Goal: Task Accomplishment & Management: Use online tool/utility

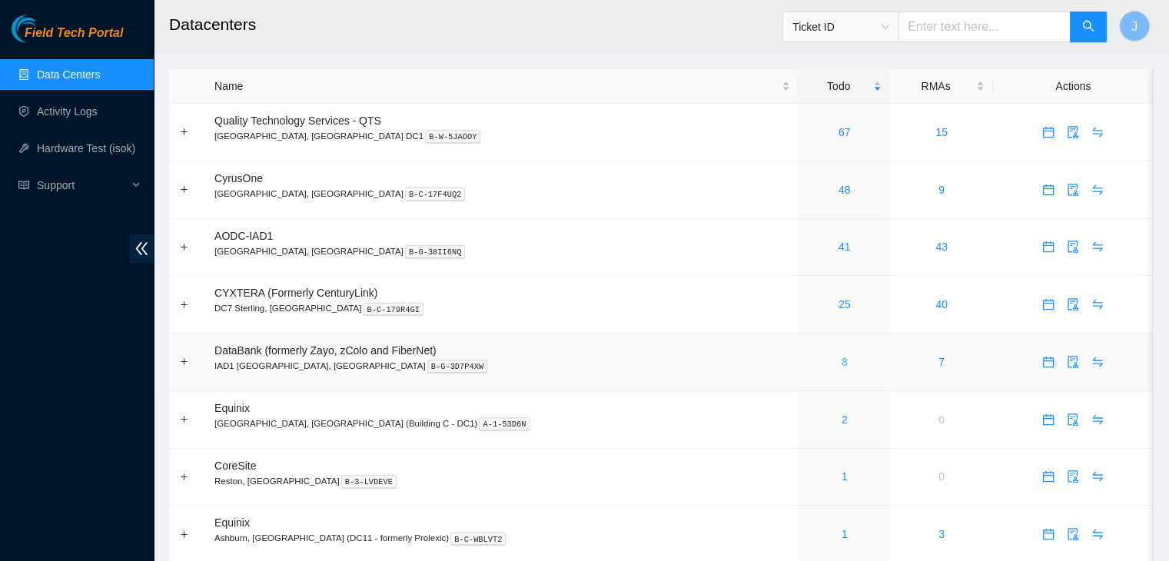
click at [842, 363] on link "8" at bounding box center [845, 362] width 6 height 12
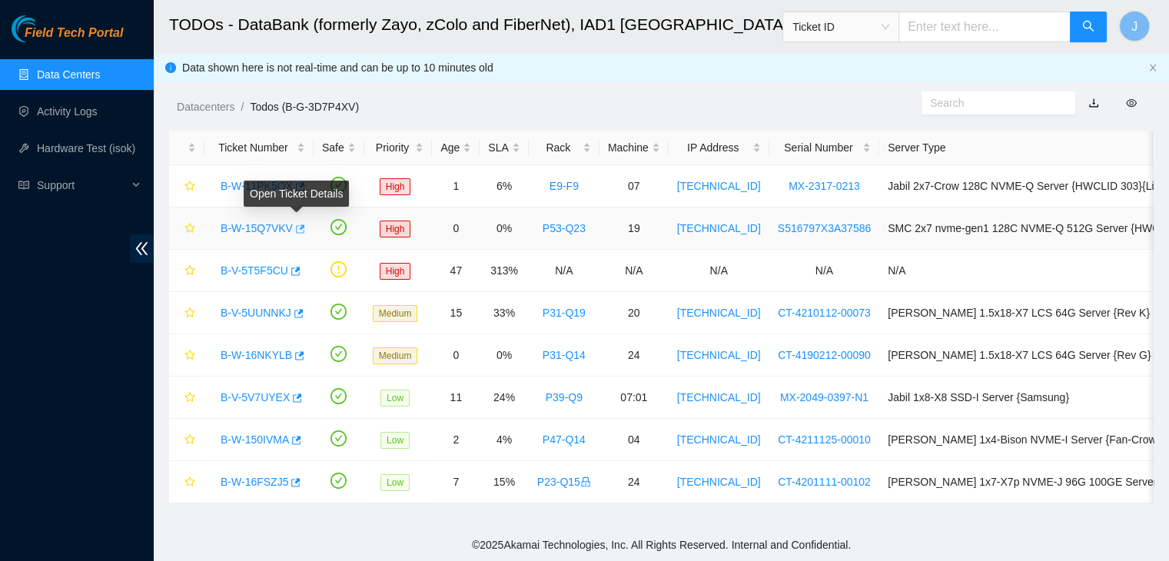
click at [300, 225] on icon "button" at bounding box center [300, 228] width 9 height 8
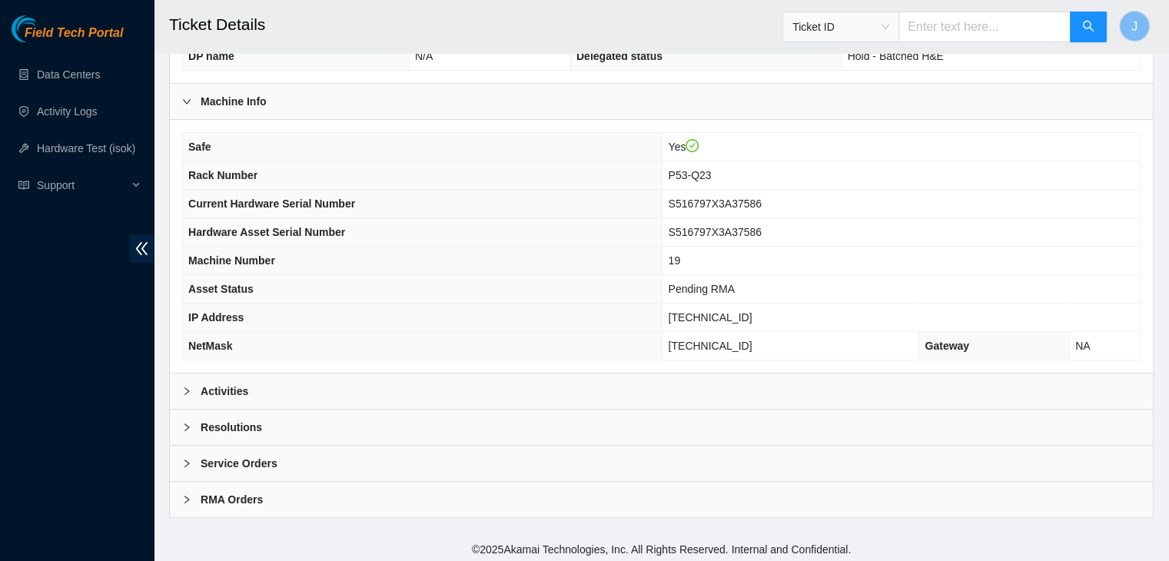
scroll to position [426, 0]
click at [437, 381] on div "Activities" at bounding box center [661, 391] width 983 height 35
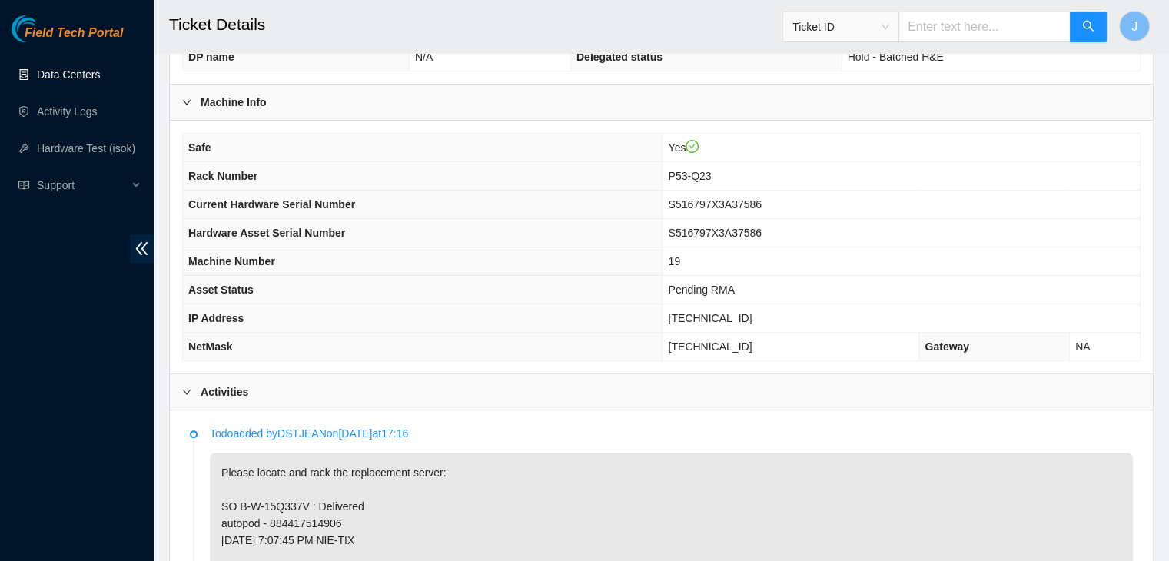
click at [61, 74] on link "Data Centers" at bounding box center [68, 74] width 63 height 12
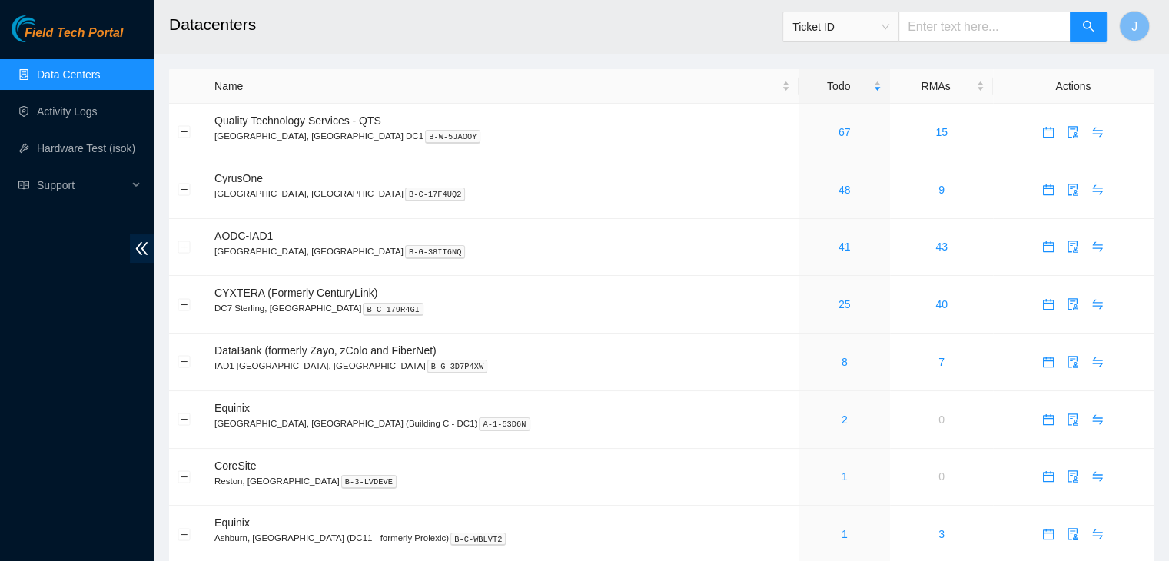
click at [975, 24] on input "text" at bounding box center [985, 27] width 172 height 31
type input "vkv"
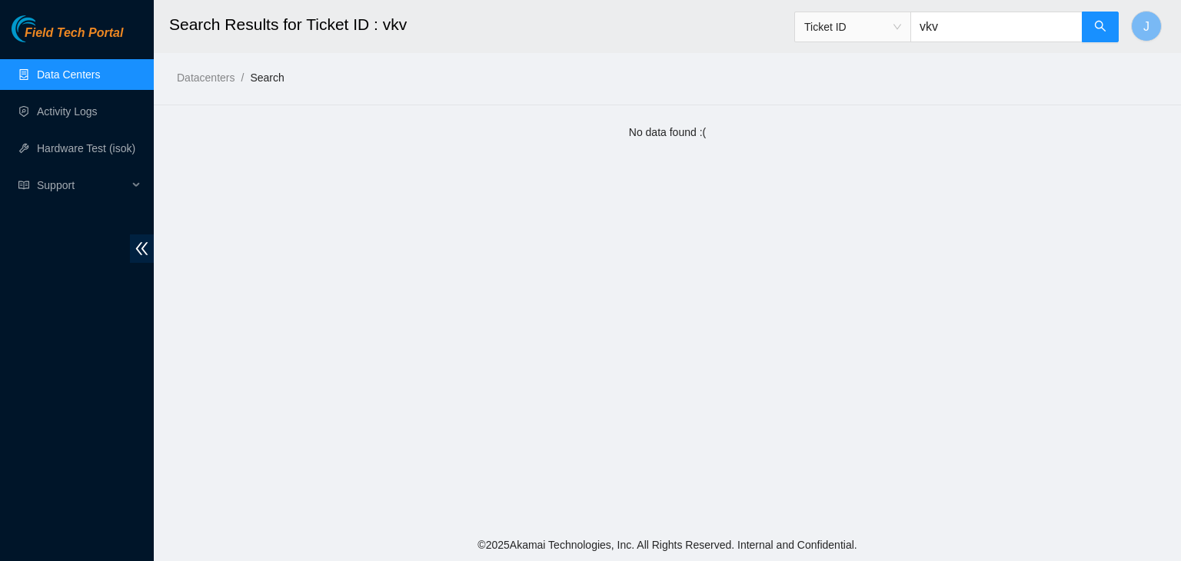
click at [78, 78] on link "Data Centers" at bounding box center [68, 74] width 63 height 12
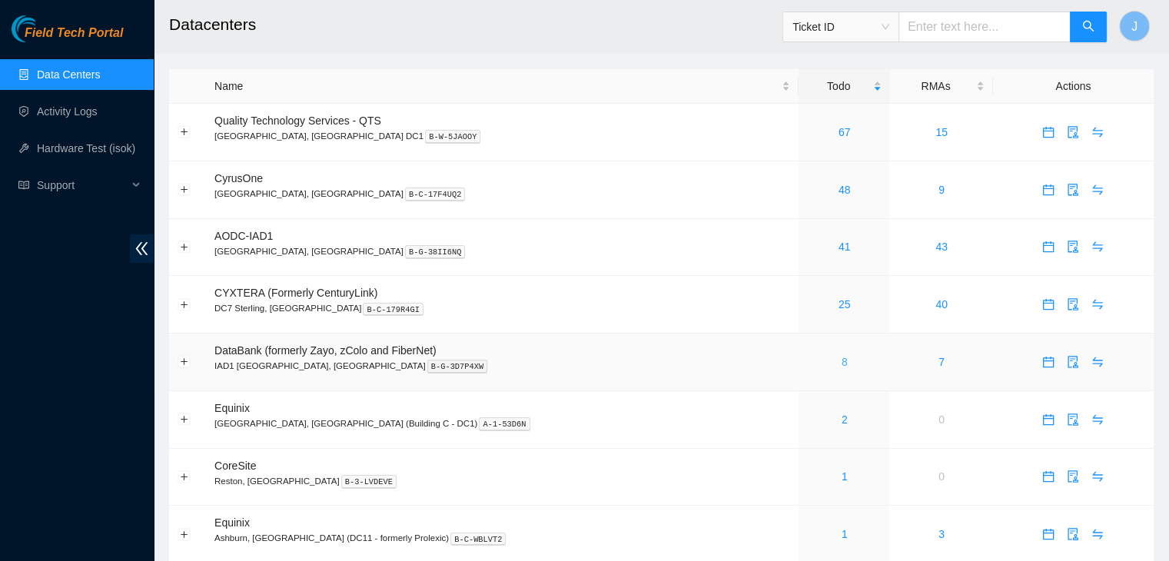
click at [842, 367] on link "8" at bounding box center [845, 362] width 6 height 12
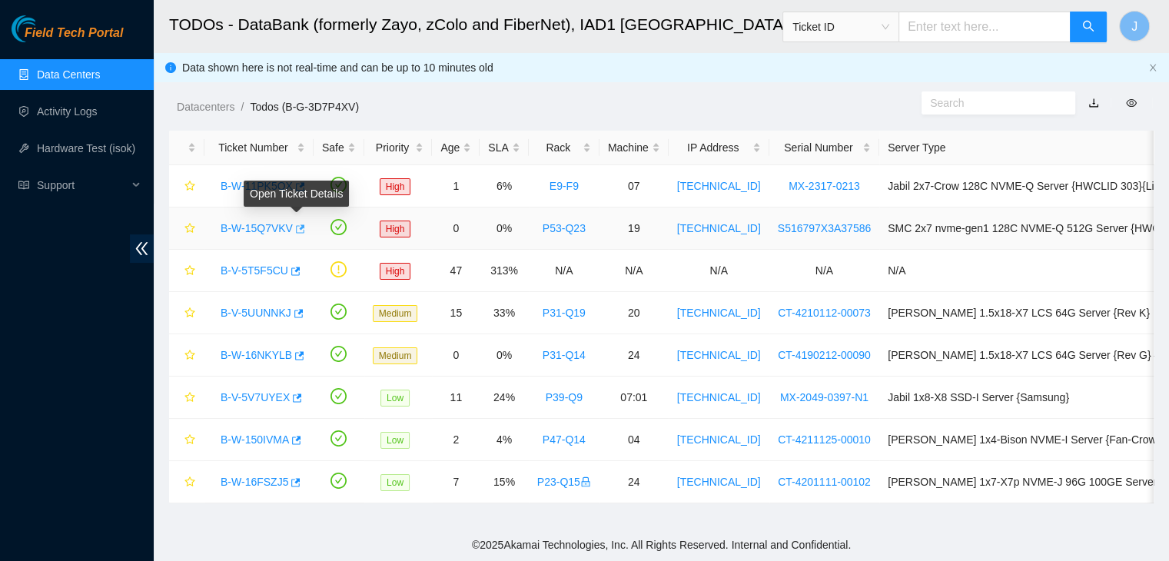
click at [296, 230] on icon "button" at bounding box center [299, 229] width 11 height 11
click at [971, 35] on input "text" at bounding box center [985, 27] width 172 height 31
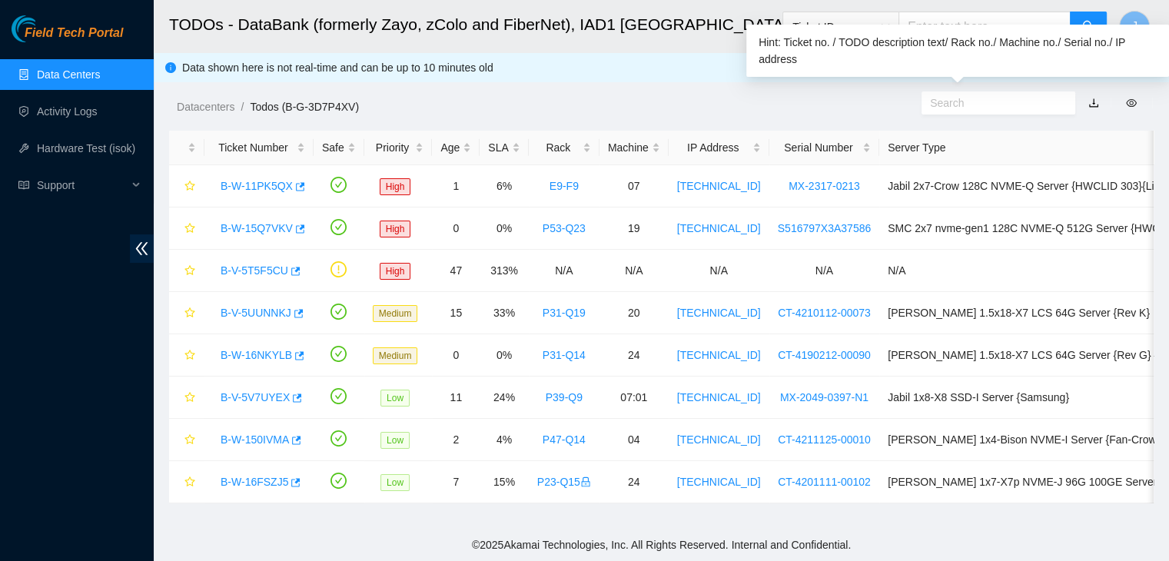
click at [951, 101] on input "text" at bounding box center [992, 103] width 125 height 17
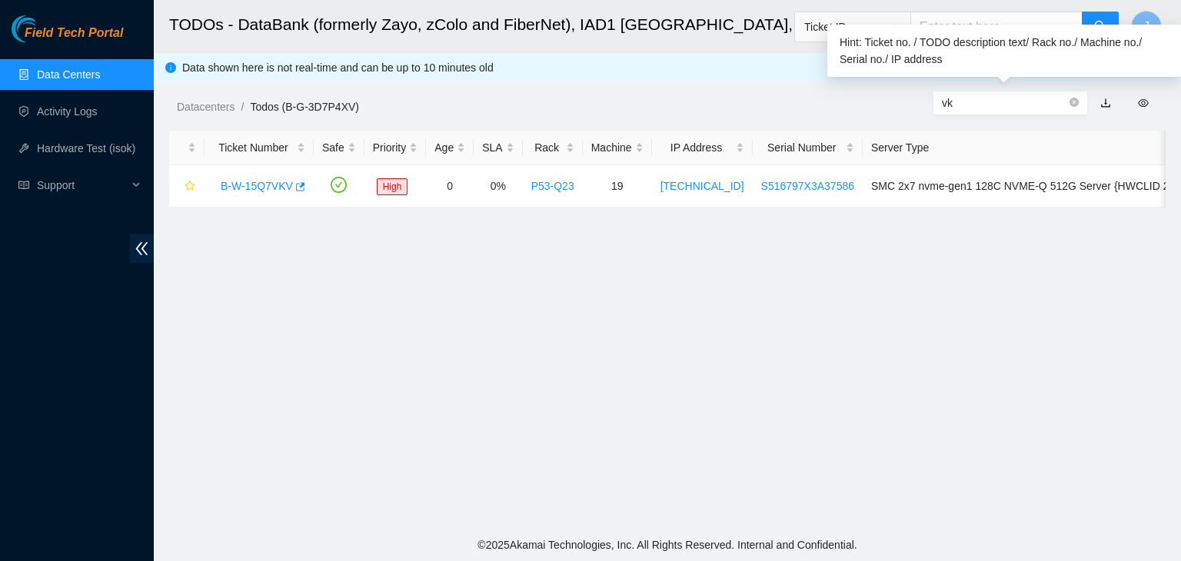
type input "v"
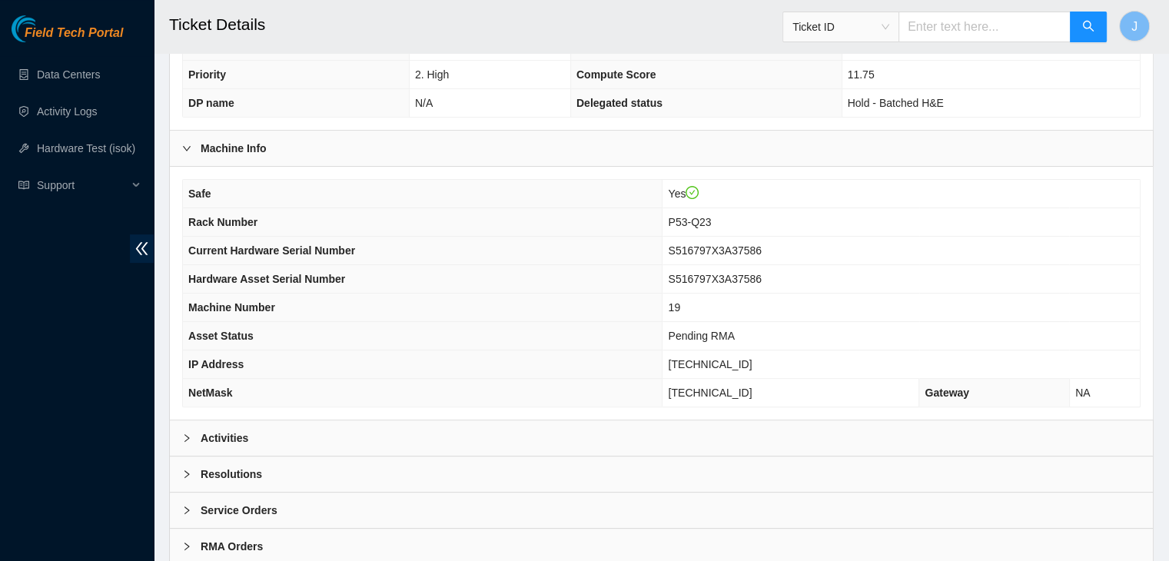
scroll to position [427, 0]
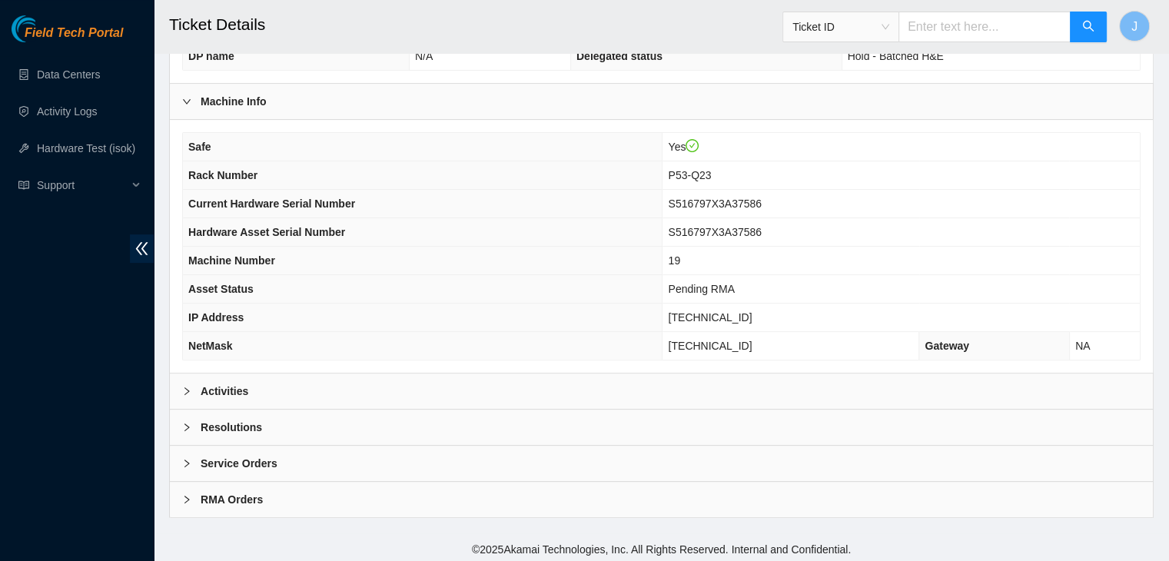
click at [537, 387] on div "Activities" at bounding box center [661, 391] width 983 height 35
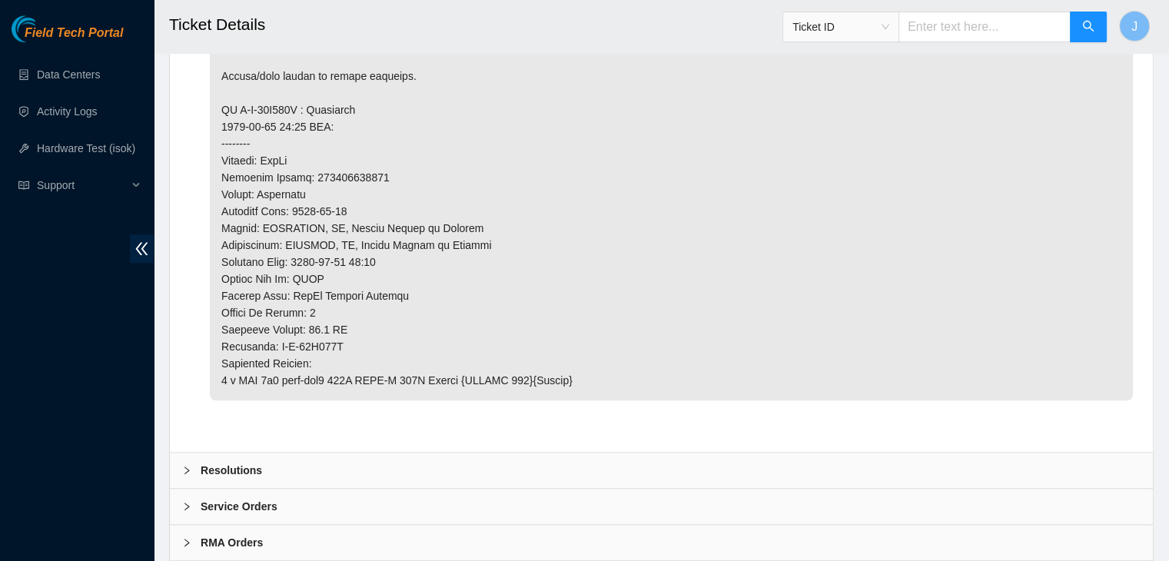
scroll to position [1365, 0]
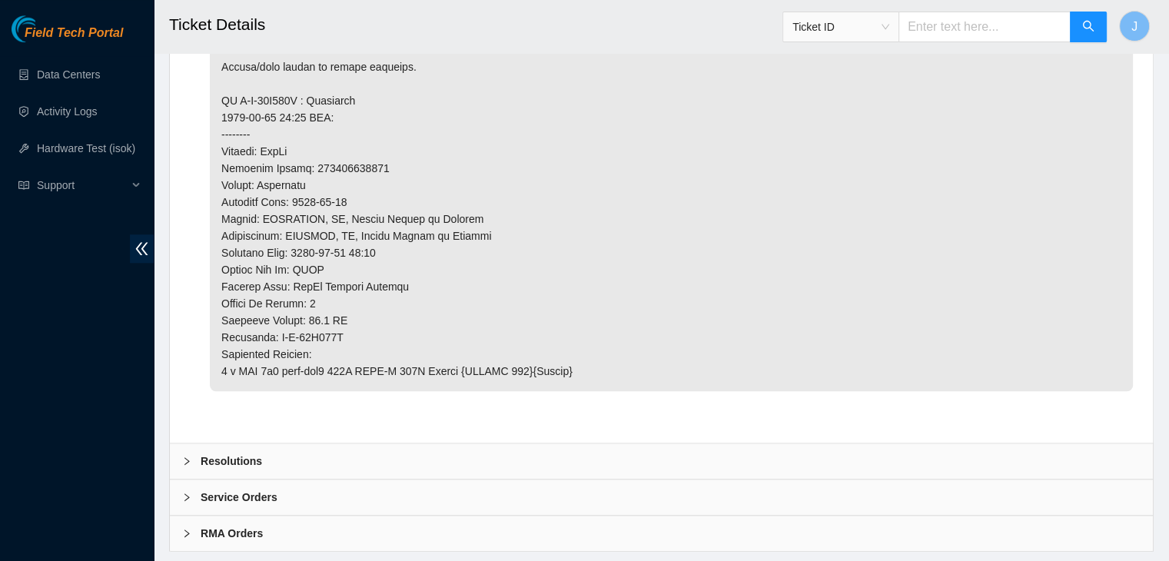
click at [367, 490] on div "Service Orders" at bounding box center [661, 497] width 983 height 35
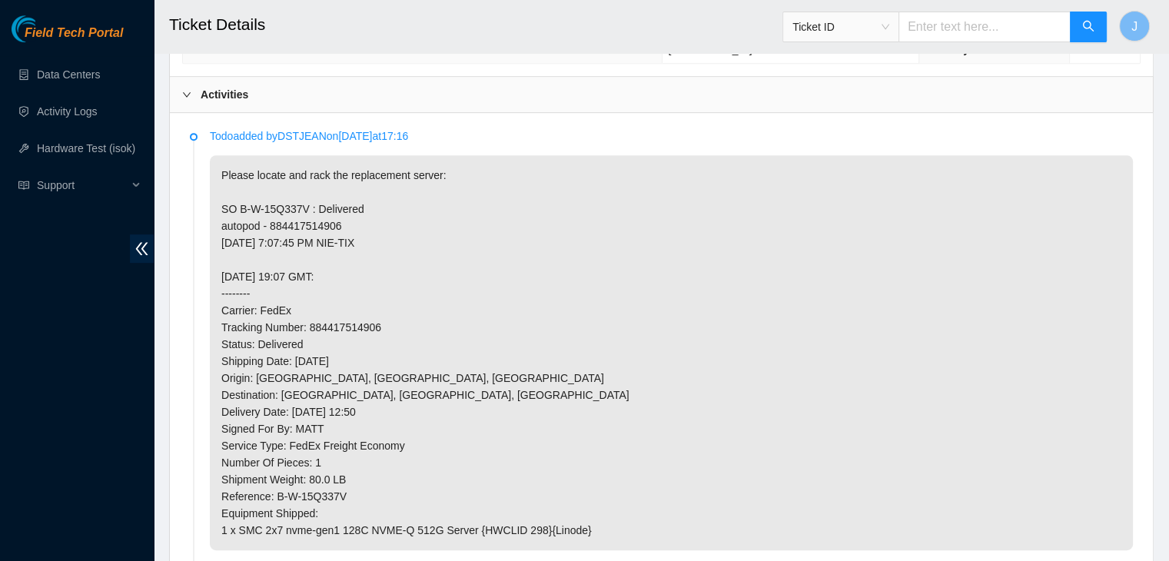
scroll to position [749, 0]
